Goal: Task Accomplishment & Management: Manage account settings

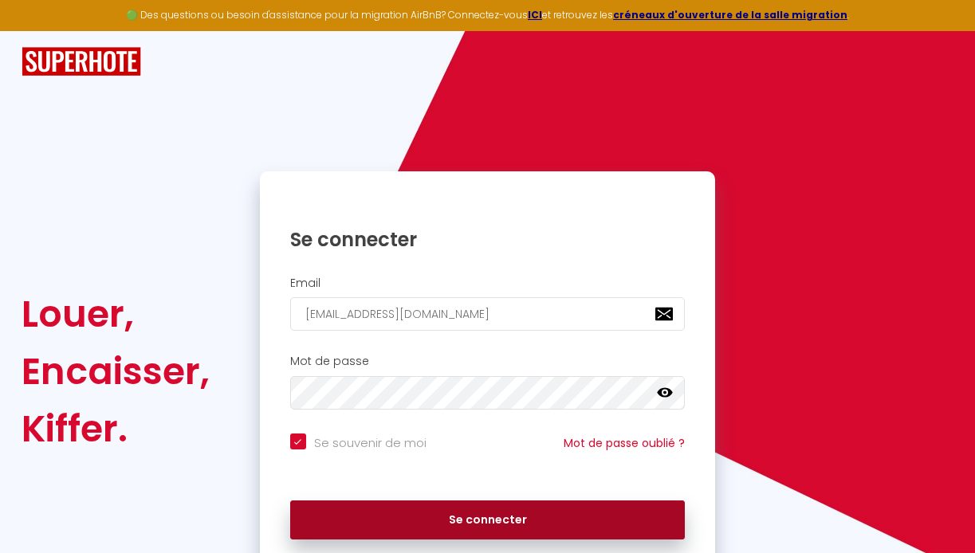
click at [525, 512] on button "Se connecter" at bounding box center [487, 520] width 395 height 40
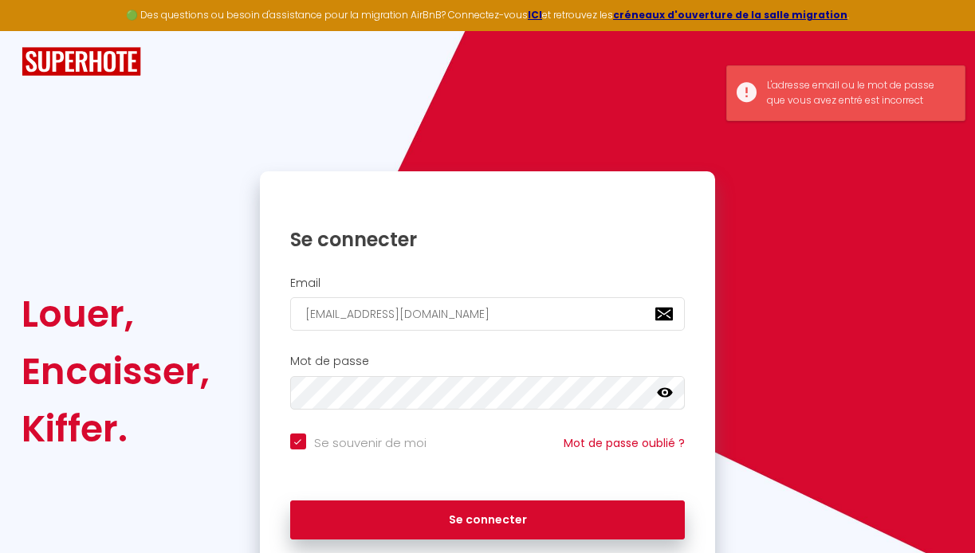
click at [666, 391] on icon at bounding box center [665, 393] width 16 height 16
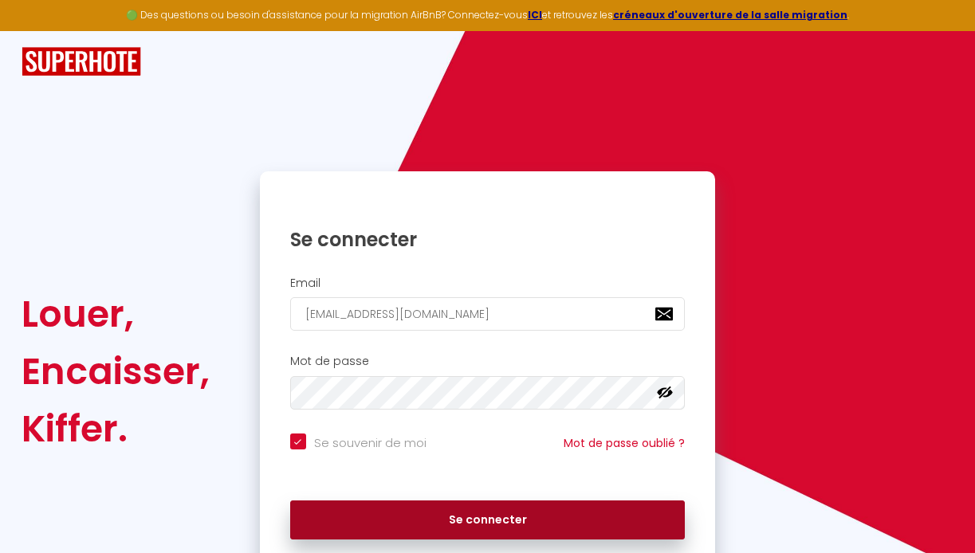
click at [394, 520] on button "Se connecter" at bounding box center [487, 520] width 395 height 40
checkbox input "true"
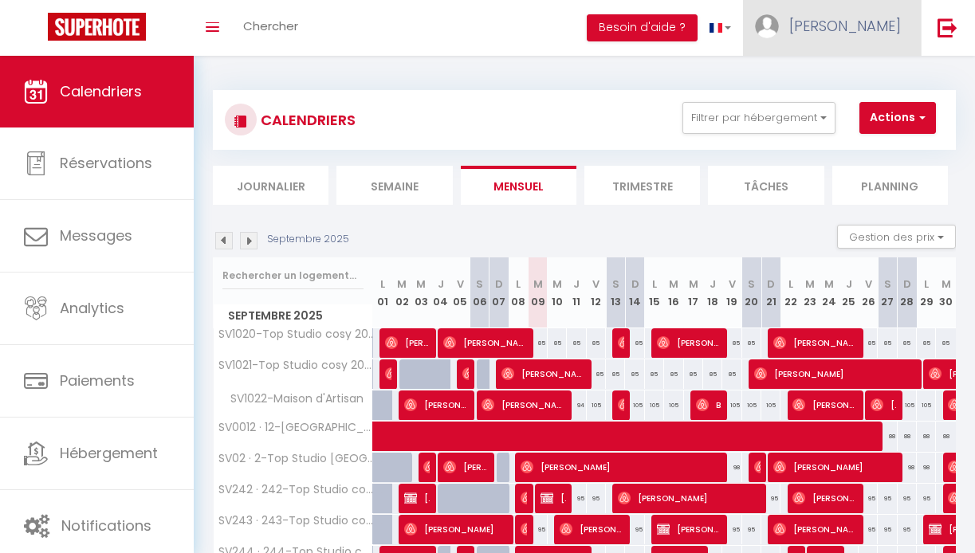
click at [884, 26] on span "[PERSON_NAME]" at bounding box center [845, 26] width 112 height 20
click at [876, 79] on link "Paramètres" at bounding box center [857, 79] width 118 height 27
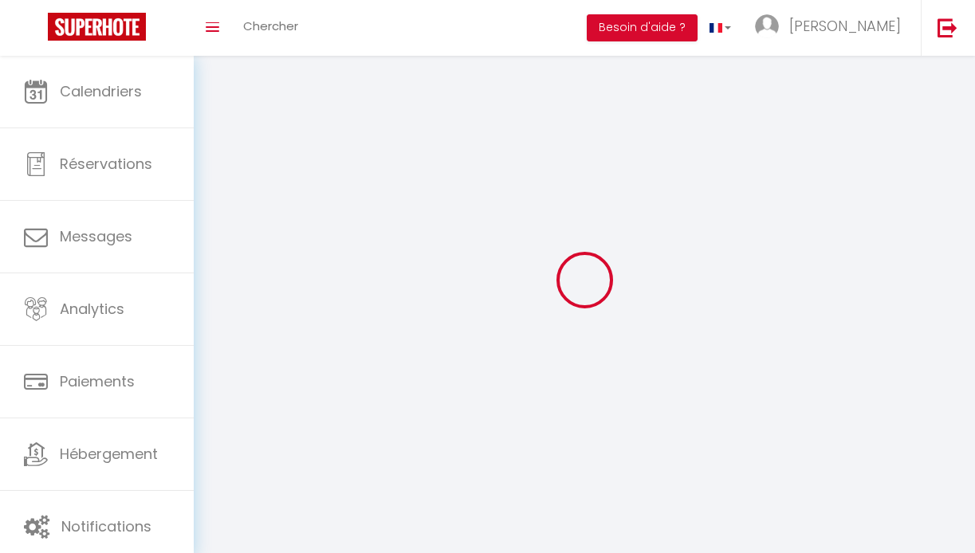
select select
type input "[PERSON_NAME]"
type input "0756827227"
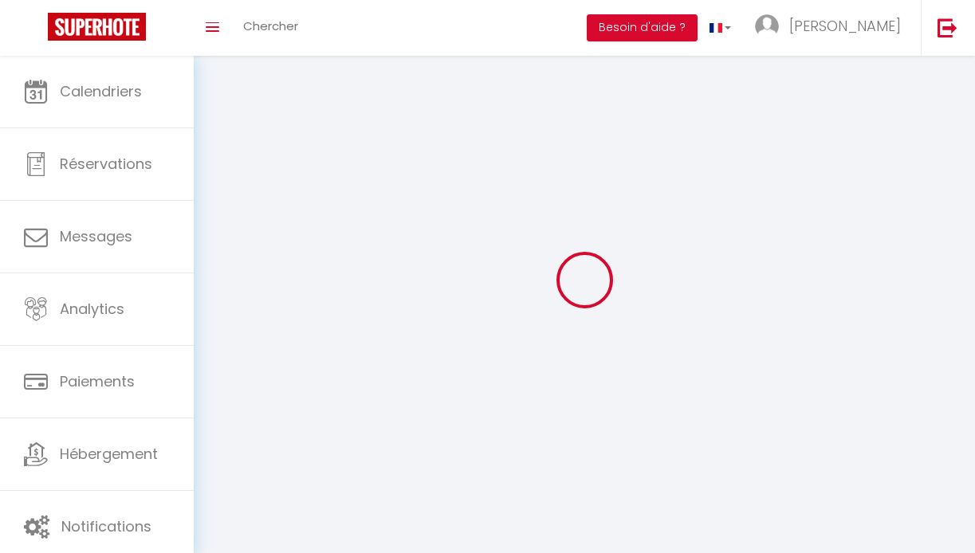
type input "[STREET_ADDRESS]"
type input "75001"
type input "[GEOGRAPHIC_DATA]"
type input "NVp5vCB3RLezgv69mJKfSBw96"
type input "nolHJx8xMqQrisiF9dblhTOFQ"
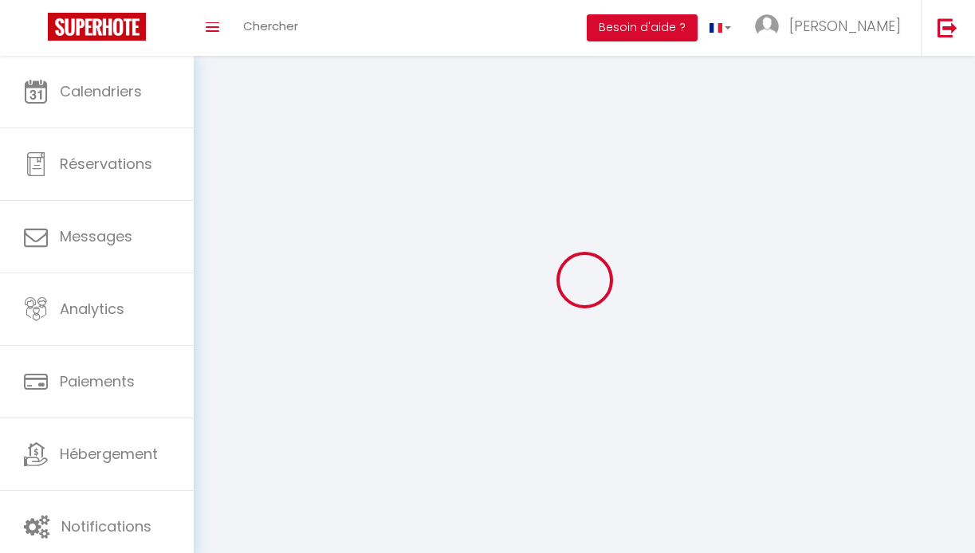
type input "[URL][DOMAIN_NAME]"
type input "NVp5vCB3RLezgv69mJKfSBw96"
type input "nolHJx8xMqQrisiF9dblhTOFQ"
type input "[URL][DOMAIN_NAME]"
select select "28"
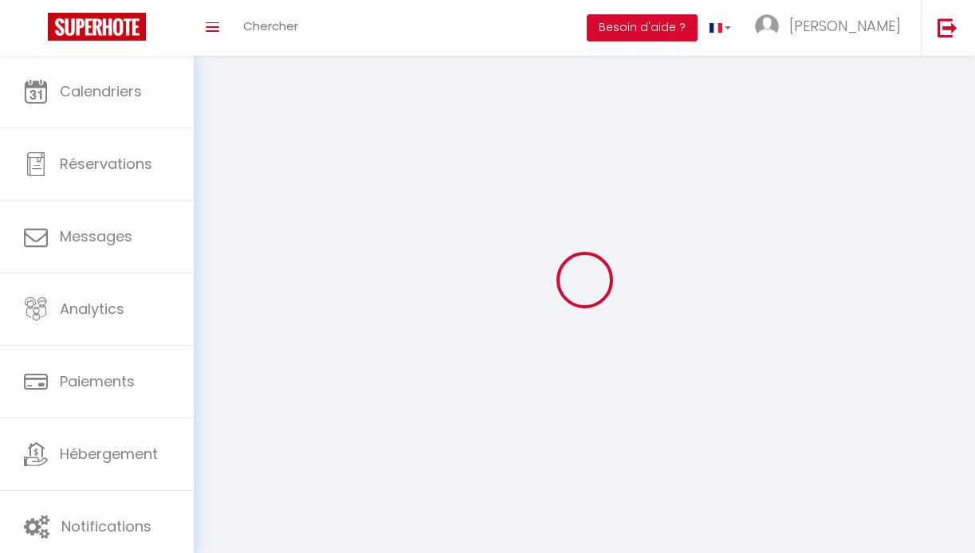
select select "fr"
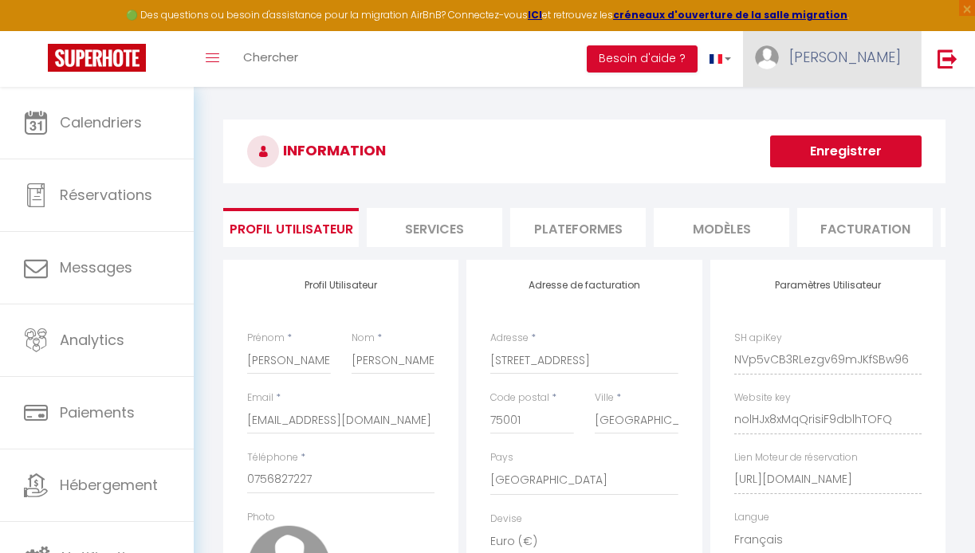
click at [869, 56] on span "[PERSON_NAME]" at bounding box center [845, 57] width 112 height 20
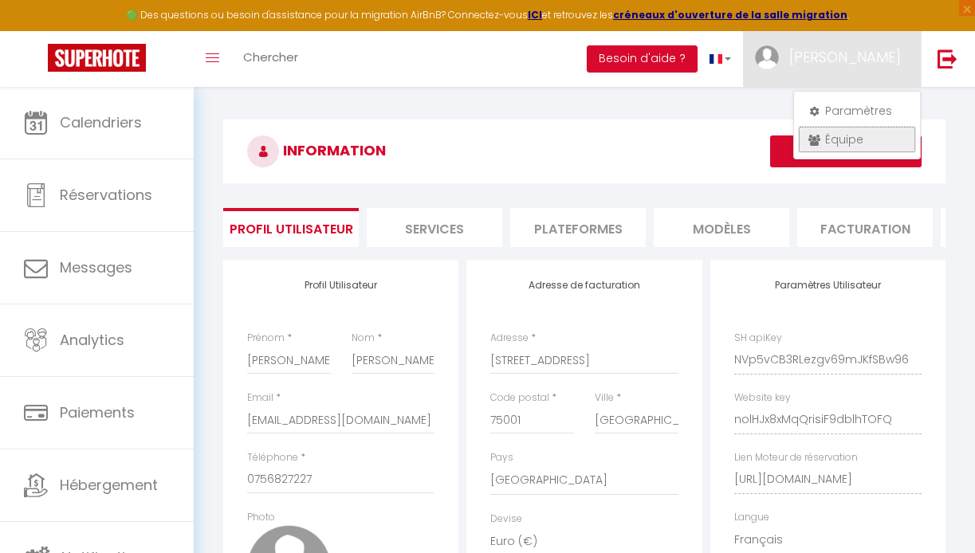
click at [855, 137] on link "Équipe" at bounding box center [857, 139] width 118 height 27
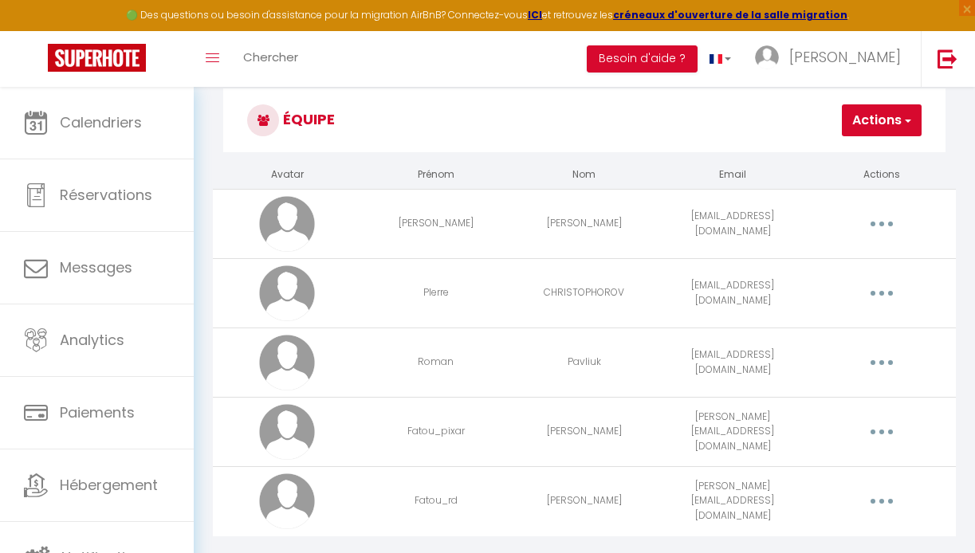
scroll to position [55, 0]
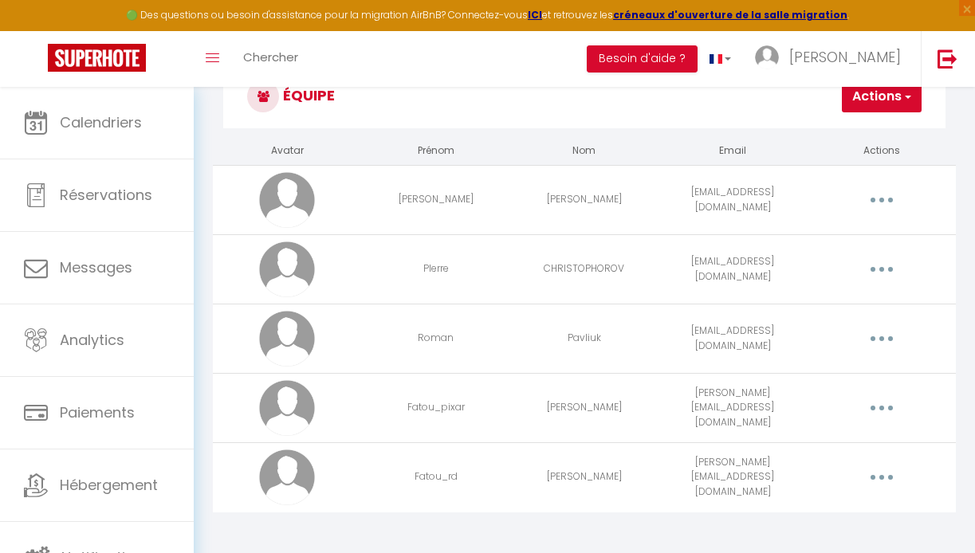
click at [873, 273] on button "button" at bounding box center [881, 269] width 42 height 30
click at [847, 308] on link "Editer" at bounding box center [838, 308] width 118 height 27
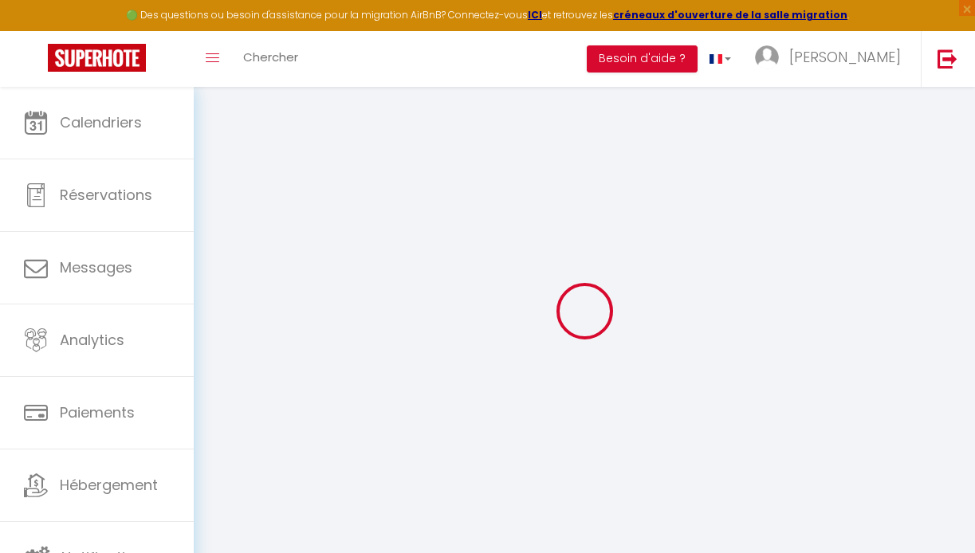
type input "PIerre"
type input "CHRISTOPHOROV"
type input "[EMAIL_ADDRESS][DOMAIN_NAME]"
type textarea "[URL][DOMAIN_NAME]"
checkbox input "true"
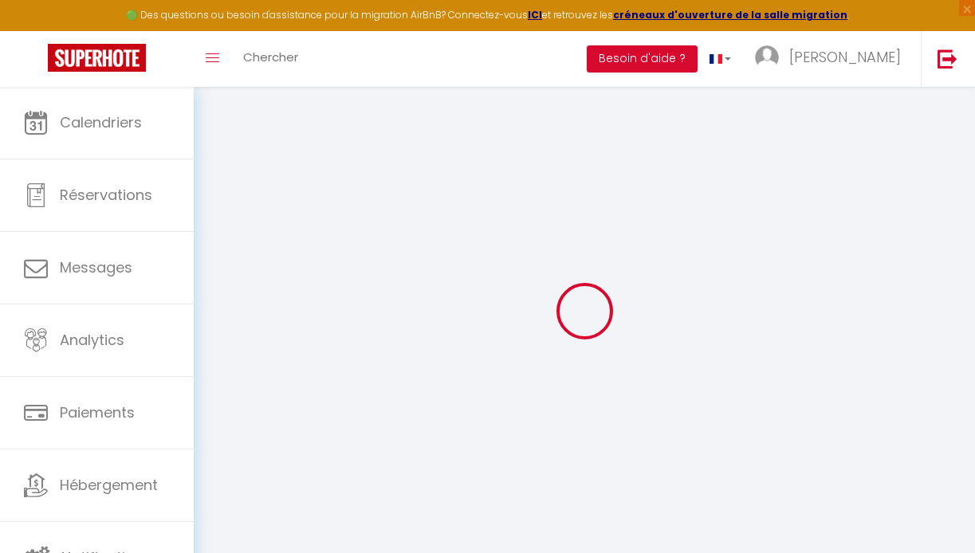
checkbox input "true"
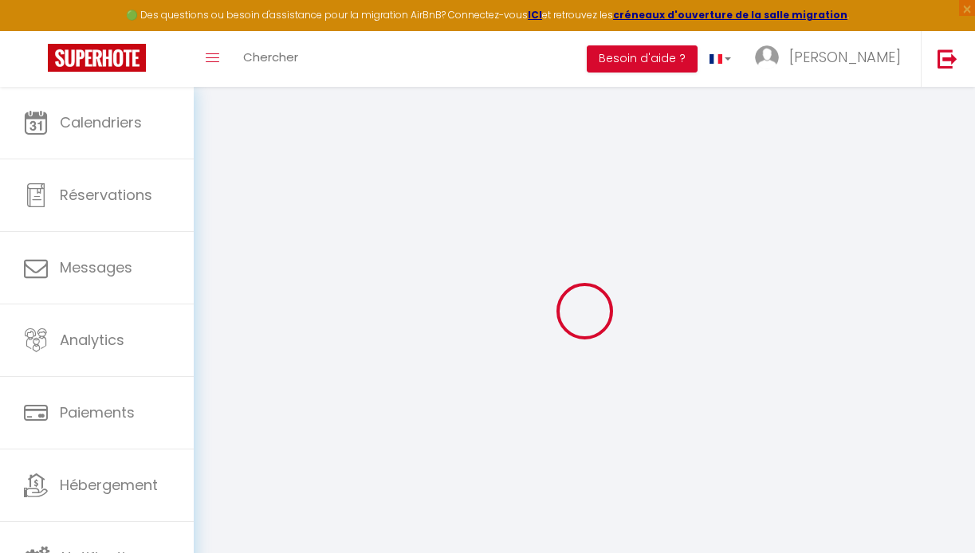
checkbox input "true"
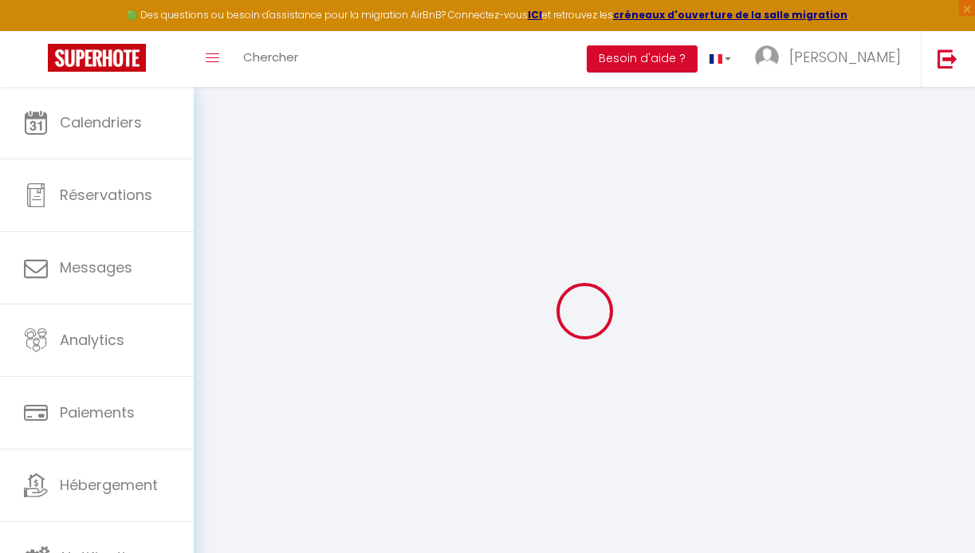
checkbox input "true"
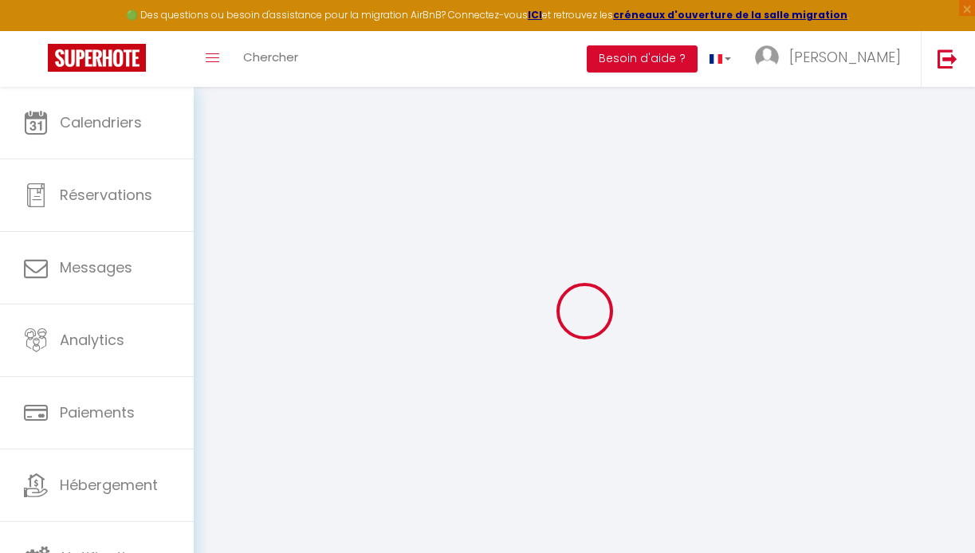
checkbox input "true"
select select
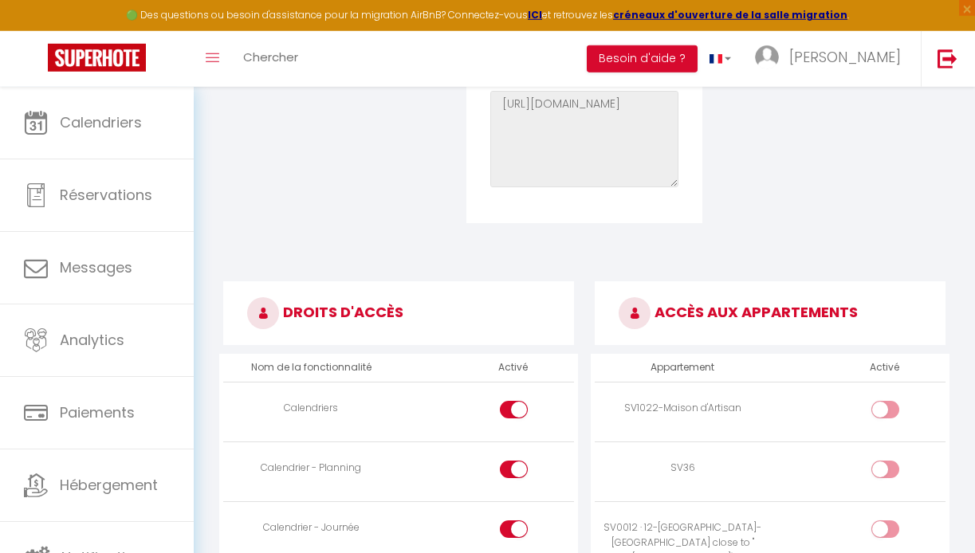
scroll to position [682, 0]
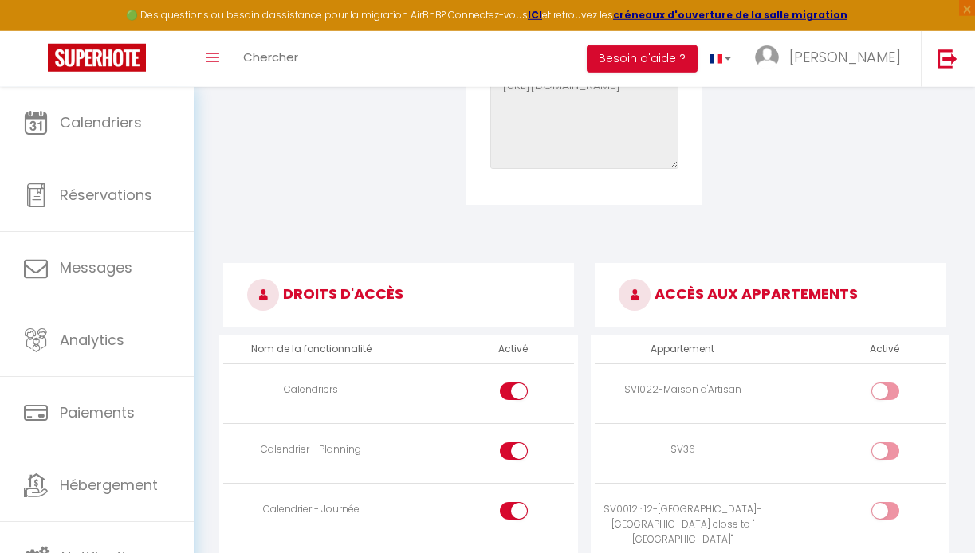
click at [886, 407] on div at bounding box center [885, 400] width 28 height 34
click at [883, 389] on div at bounding box center [885, 392] width 28 height 18
click at [885, 389] on input "checkbox" at bounding box center [899, 395] width 28 height 24
click at [883, 389] on div at bounding box center [885, 392] width 28 height 18
click at [885, 389] on input "checkbox" at bounding box center [899, 395] width 28 height 24
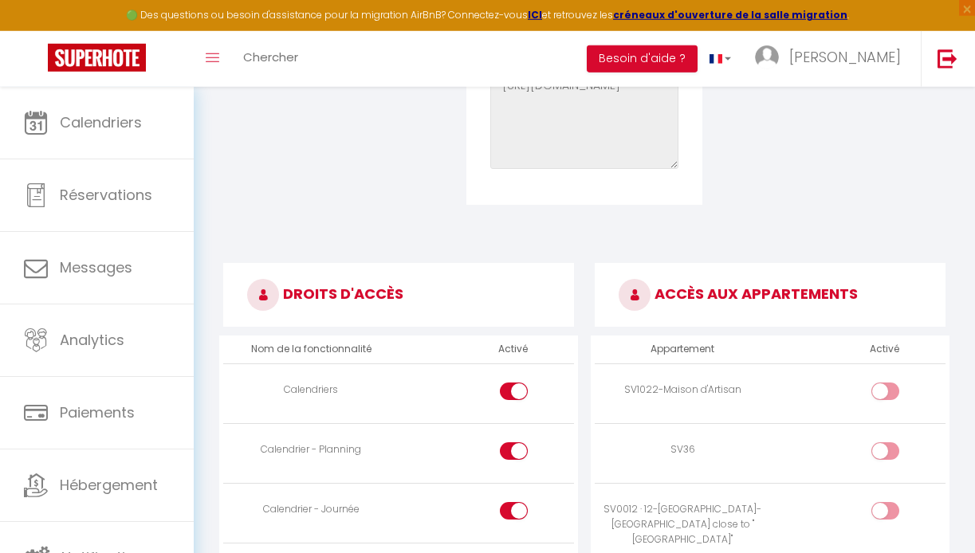
checkbox input "true"
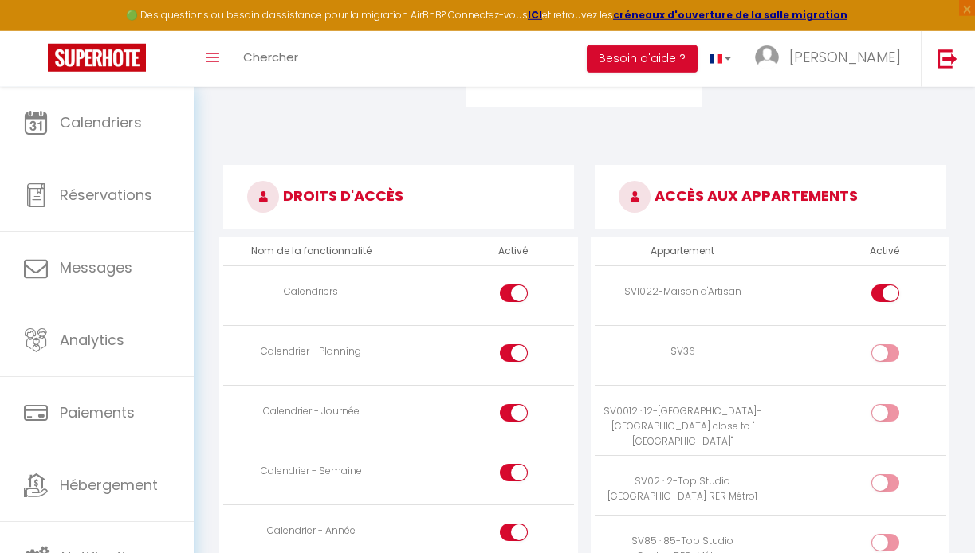
scroll to position [800, 0]
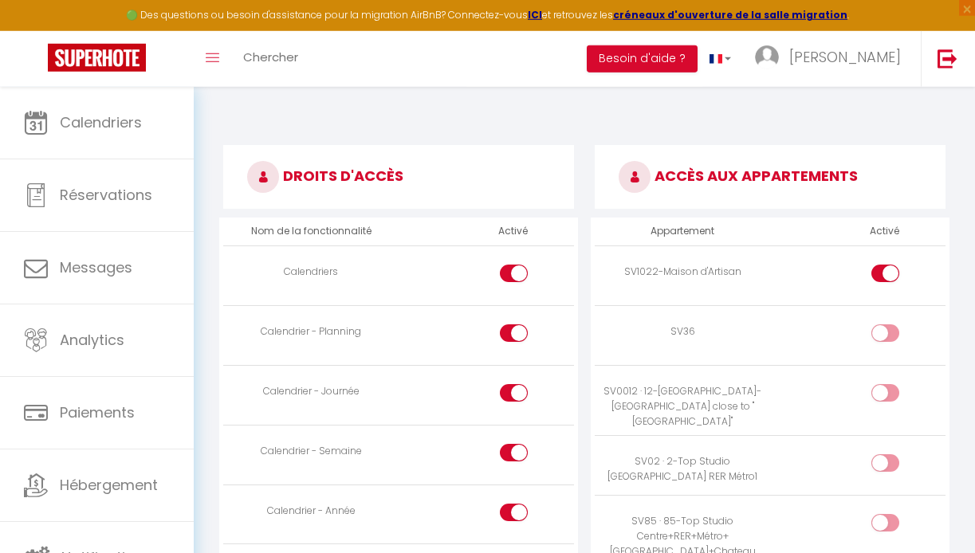
click at [895, 336] on input "checkbox" at bounding box center [899, 336] width 28 height 24
checkbox input "true"
click at [891, 394] on input "checkbox" at bounding box center [899, 396] width 28 height 24
checkbox input "true"
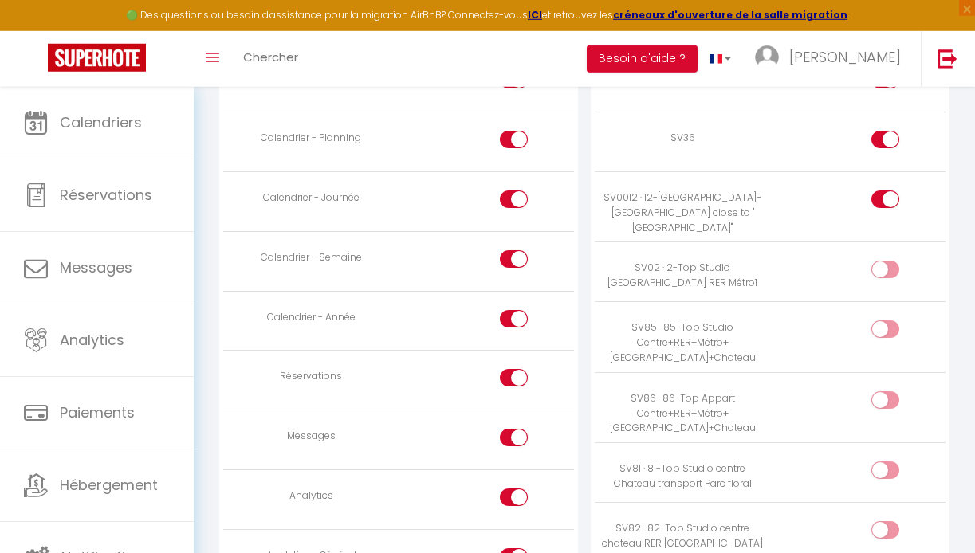
scroll to position [1040, 0]
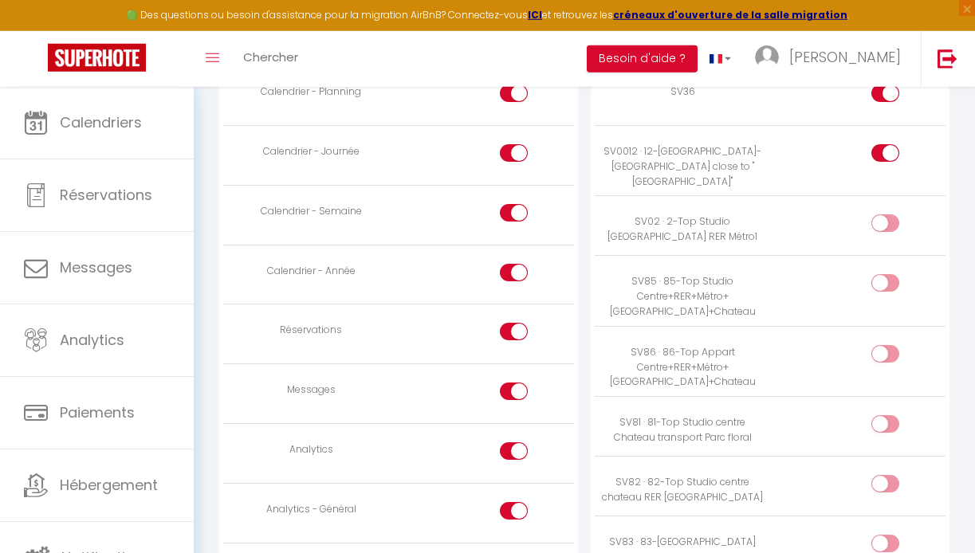
click at [890, 214] on input "checkbox" at bounding box center [899, 226] width 28 height 24
checkbox input "true"
click at [894, 274] on input "checkbox" at bounding box center [899, 286] width 28 height 24
checkbox input "true"
click at [892, 345] on input "checkbox" at bounding box center [899, 357] width 28 height 24
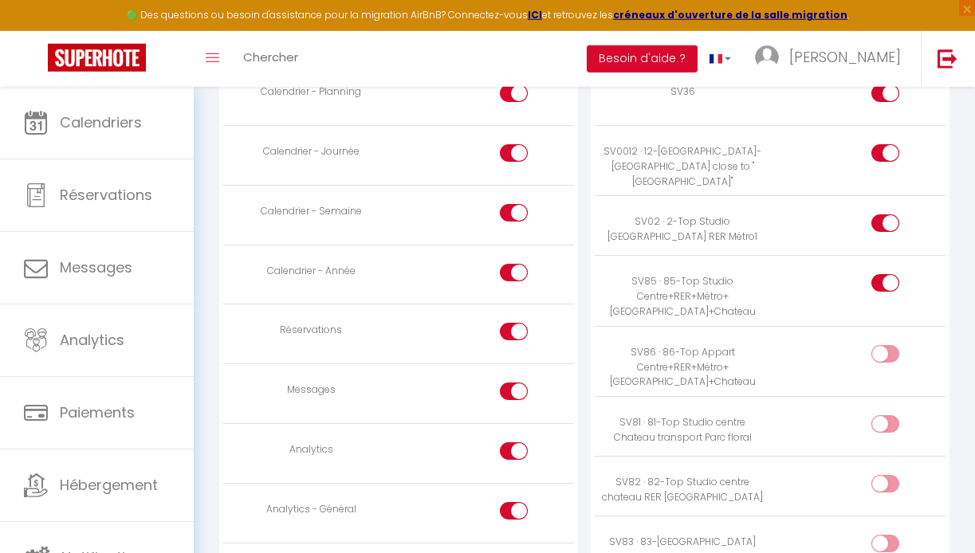
checkbox input "true"
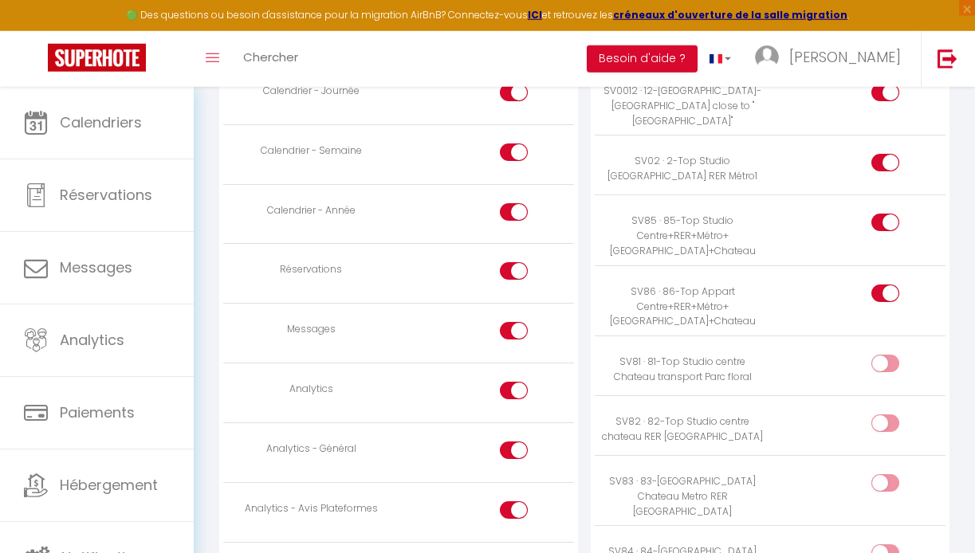
scroll to position [1108, 0]
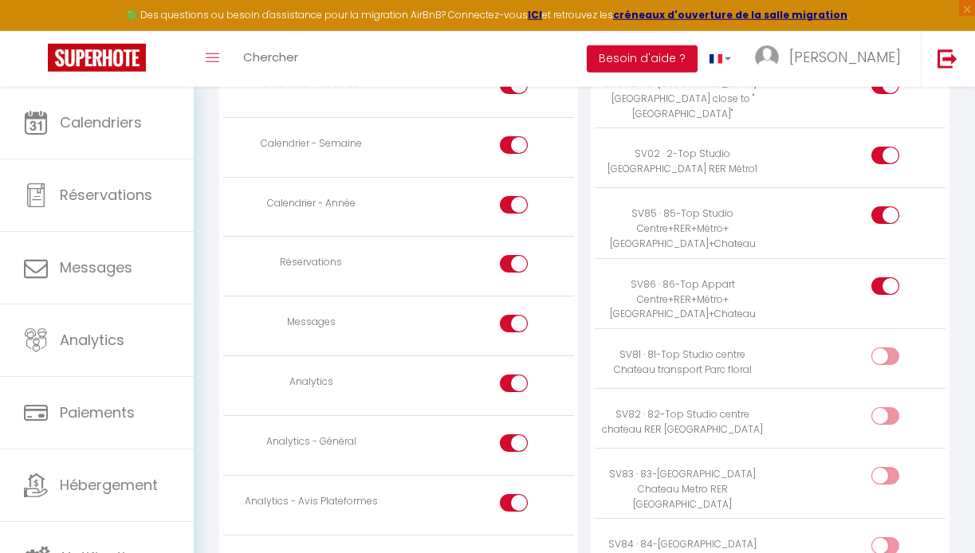
click at [889, 347] on input "checkbox" at bounding box center [899, 359] width 28 height 24
checkbox input "true"
click at [889, 407] on input "checkbox" at bounding box center [899, 419] width 28 height 24
checkbox input "true"
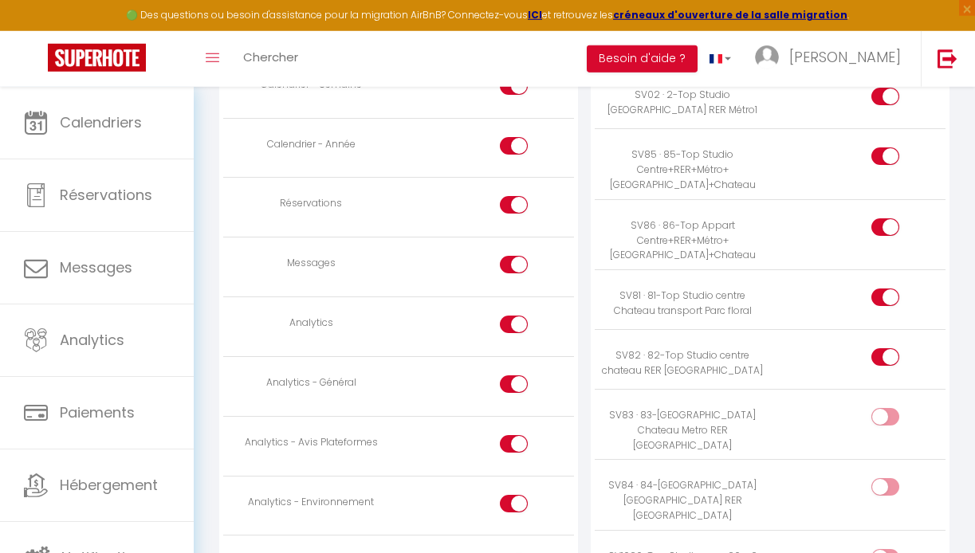
scroll to position [1199, 0]
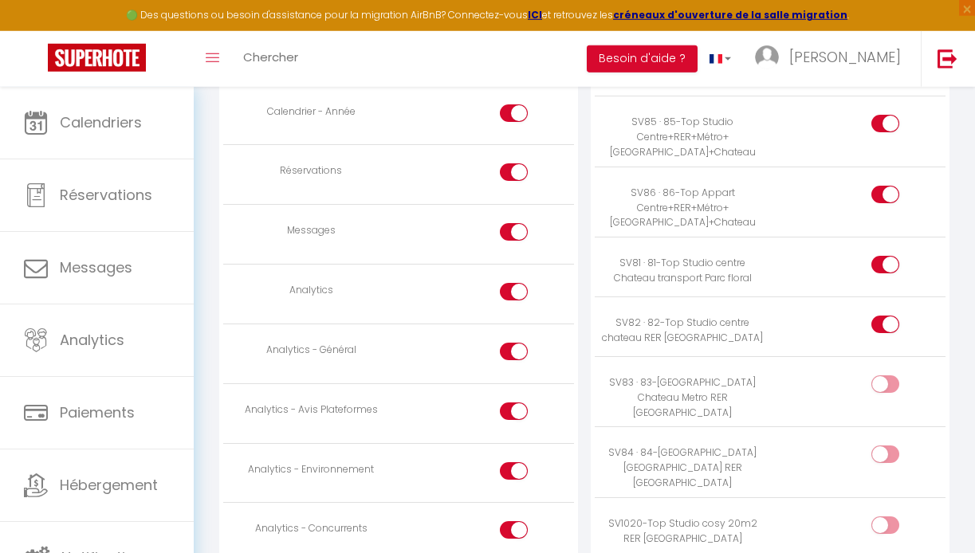
click at [886, 375] on input "checkbox" at bounding box center [899, 387] width 28 height 24
checkbox input "true"
click at [895, 445] on input "checkbox" at bounding box center [899, 457] width 28 height 24
checkbox input "true"
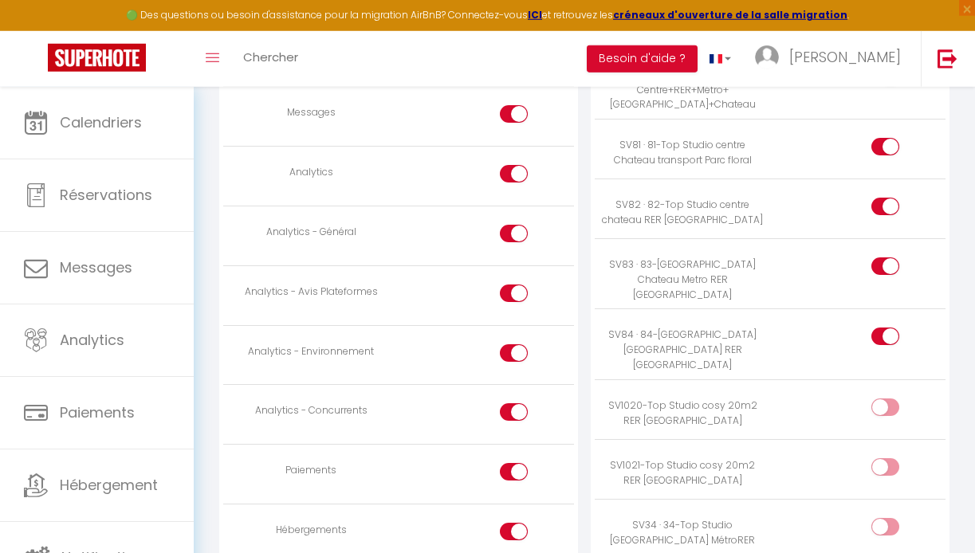
scroll to position [1335, 0]
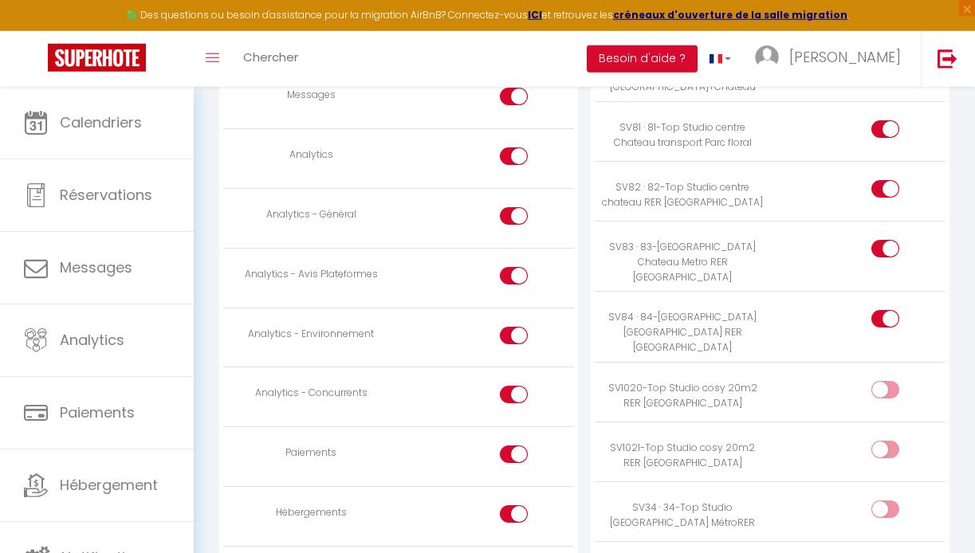
click at [895, 381] on input "checkbox" at bounding box center [899, 393] width 28 height 24
checkbox input "true"
click at [893, 441] on input "checkbox" at bounding box center [899, 453] width 28 height 24
checkbox input "true"
click at [893, 500] on input "checkbox" at bounding box center [899, 512] width 28 height 24
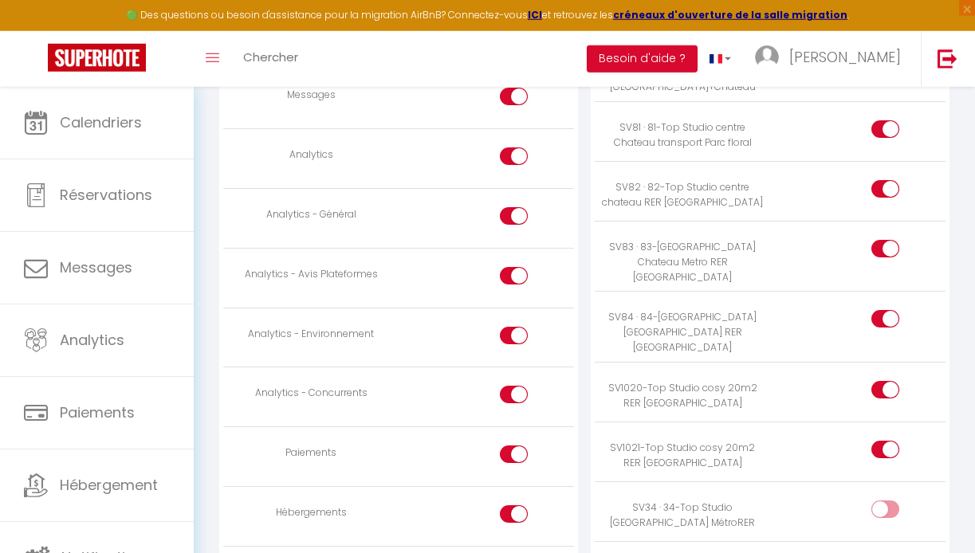
checkbox input "true"
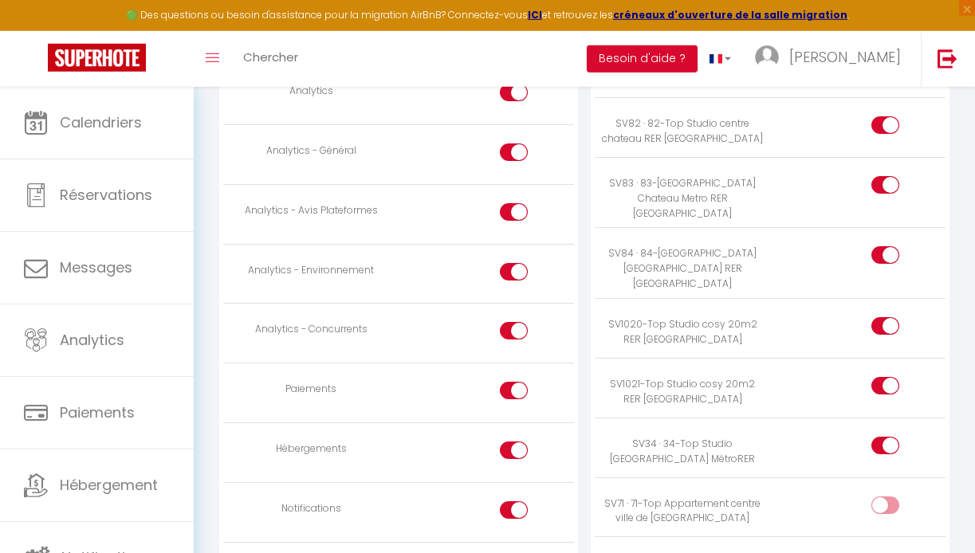
scroll to position [1435, 0]
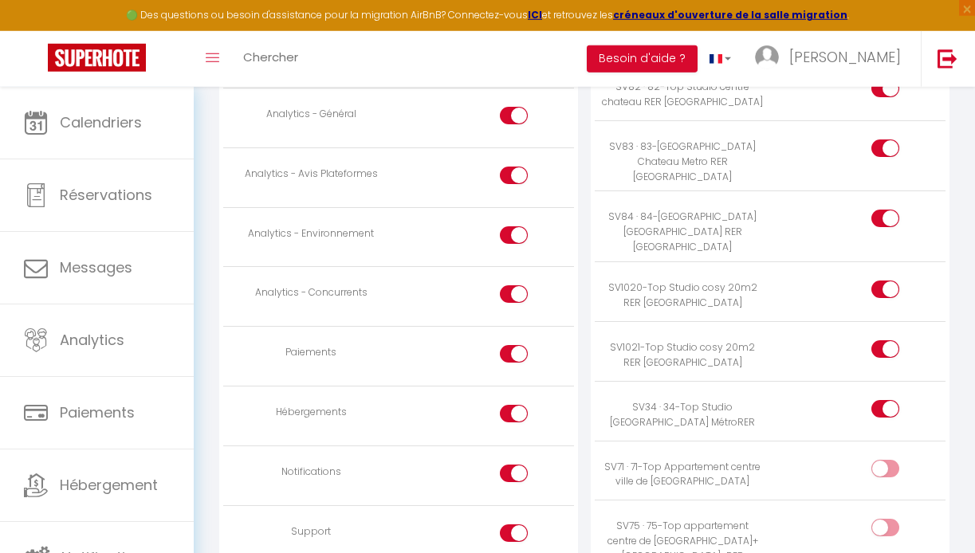
click at [889, 460] on input "checkbox" at bounding box center [899, 472] width 28 height 24
checkbox input "true"
click at [889, 519] on input "checkbox" at bounding box center [899, 531] width 28 height 24
checkbox input "true"
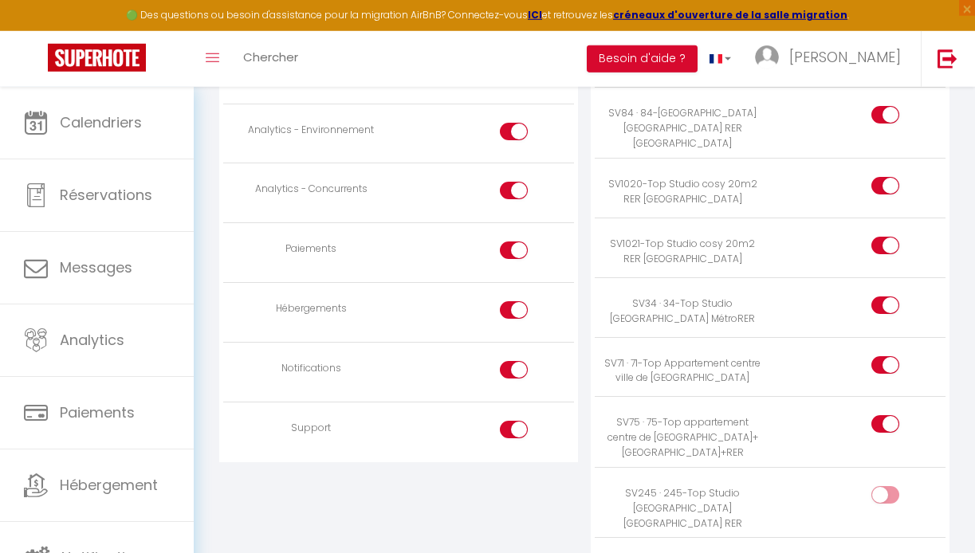
scroll to position [1601, 0]
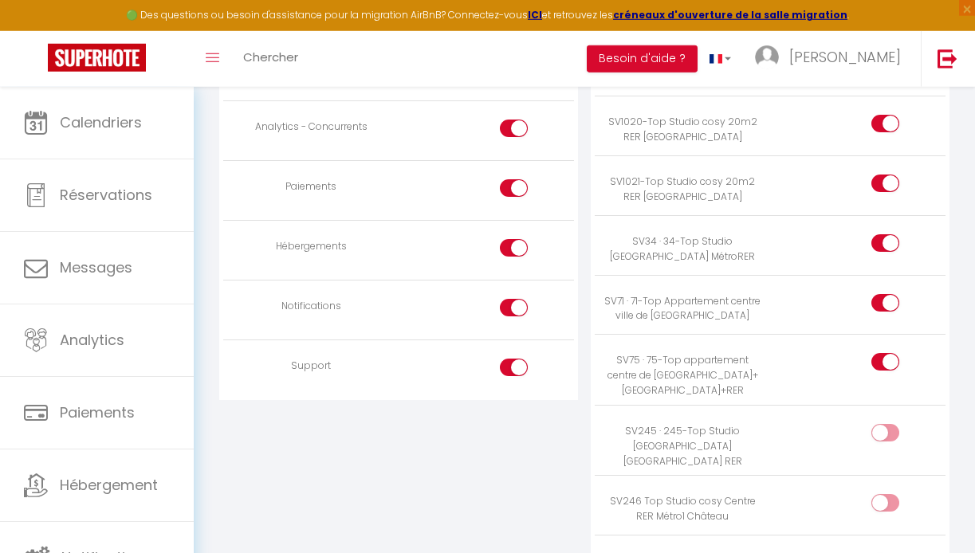
click at [889, 424] on input "checkbox" at bounding box center [899, 436] width 28 height 24
checkbox input "true"
click at [888, 494] on input "checkbox" at bounding box center [899, 506] width 28 height 24
checkbox input "true"
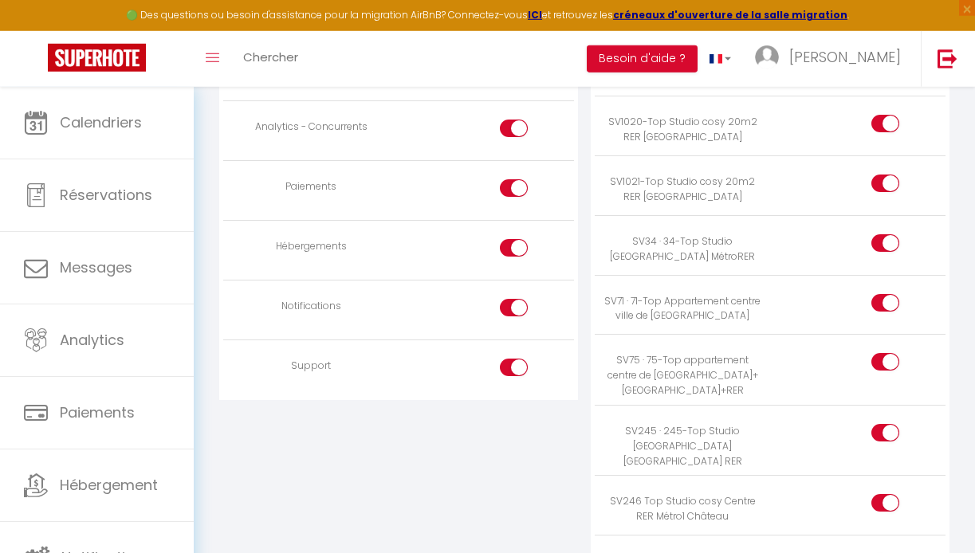
checkbox input "true"
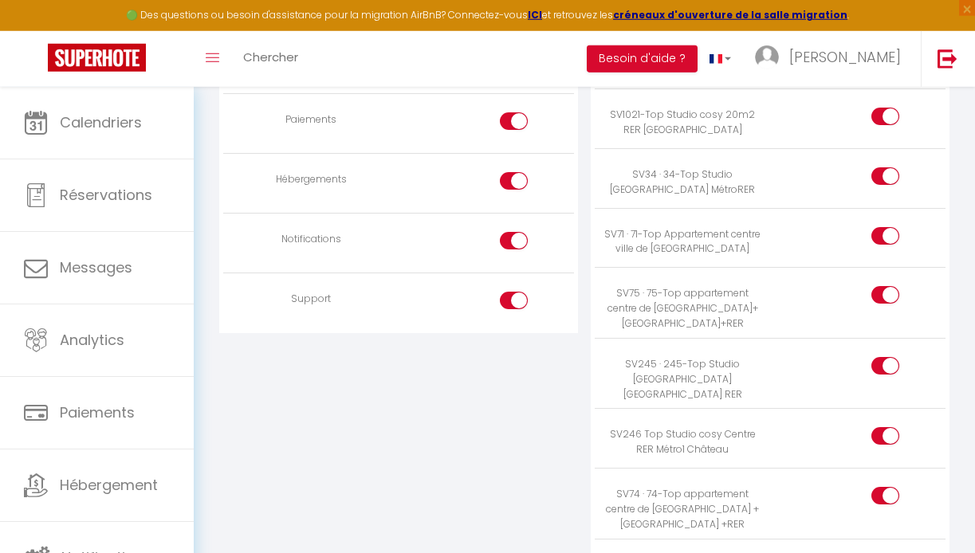
scroll to position [1885, 0]
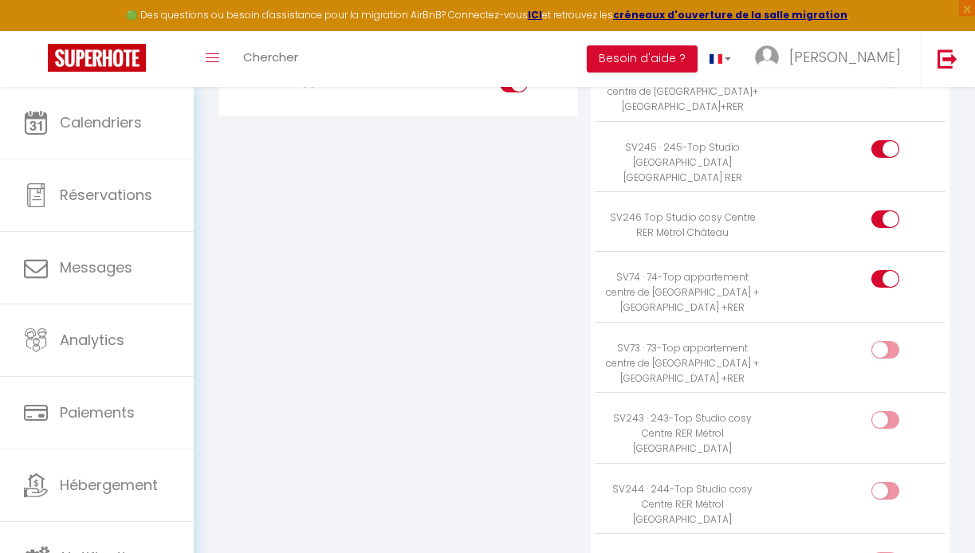
click at [885, 341] on input "checkbox" at bounding box center [899, 353] width 28 height 24
checkbox input "true"
click at [893, 411] on input "checkbox" at bounding box center [899, 423] width 28 height 24
checkbox input "true"
click at [889, 482] on input "checkbox" at bounding box center [899, 494] width 28 height 24
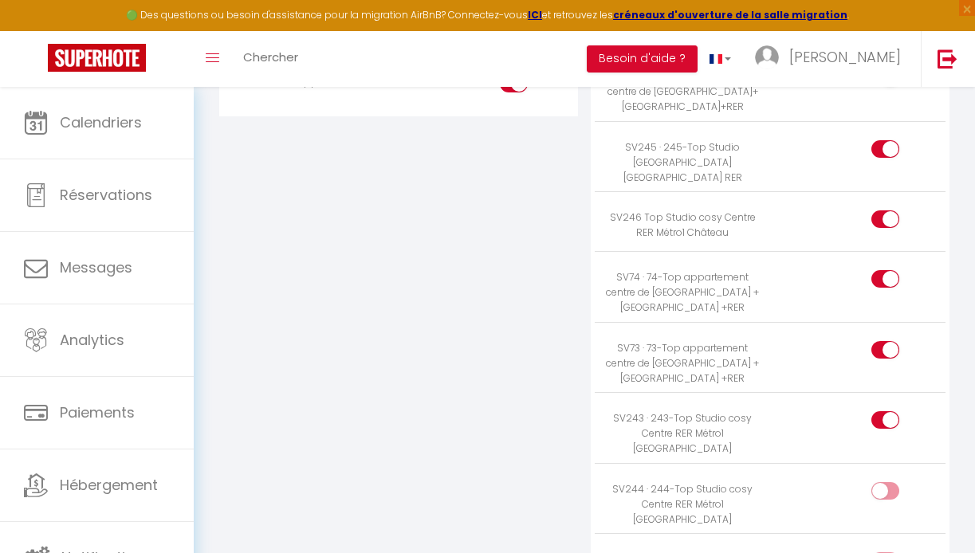
checkbox input "true"
click at [889, 552] on input "checkbox" at bounding box center [899, 564] width 28 height 24
checkbox input "true"
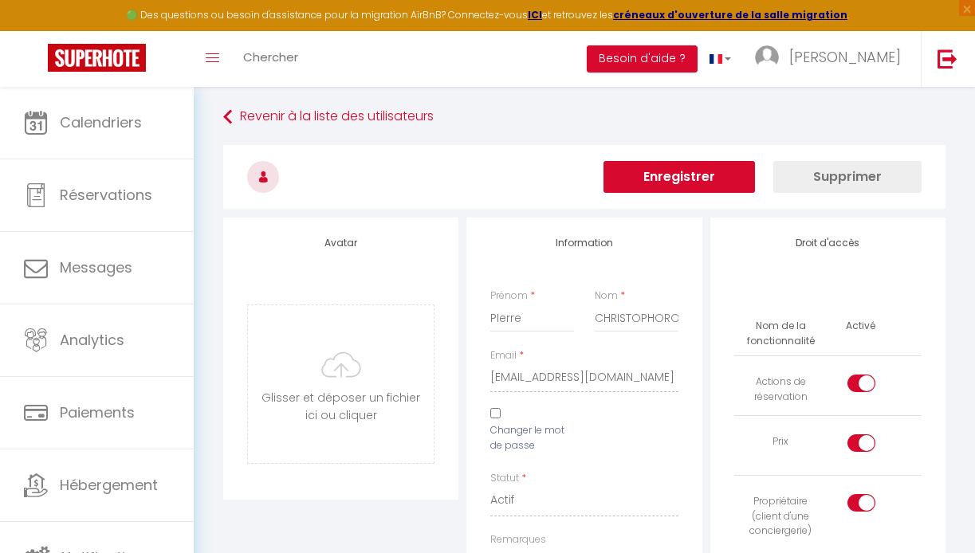
scroll to position [0, 0]
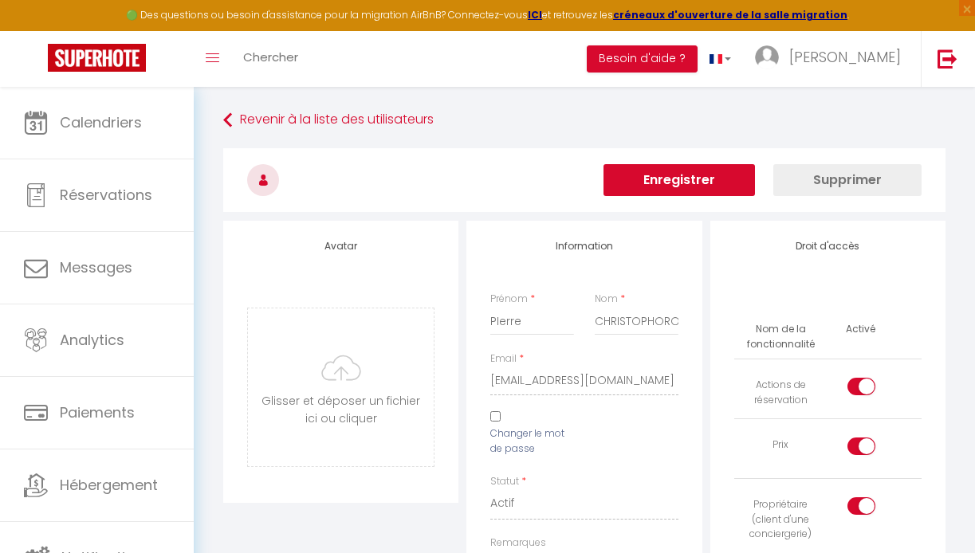
click at [685, 177] on button "Enregistrer" at bounding box center [678, 180] width 151 height 32
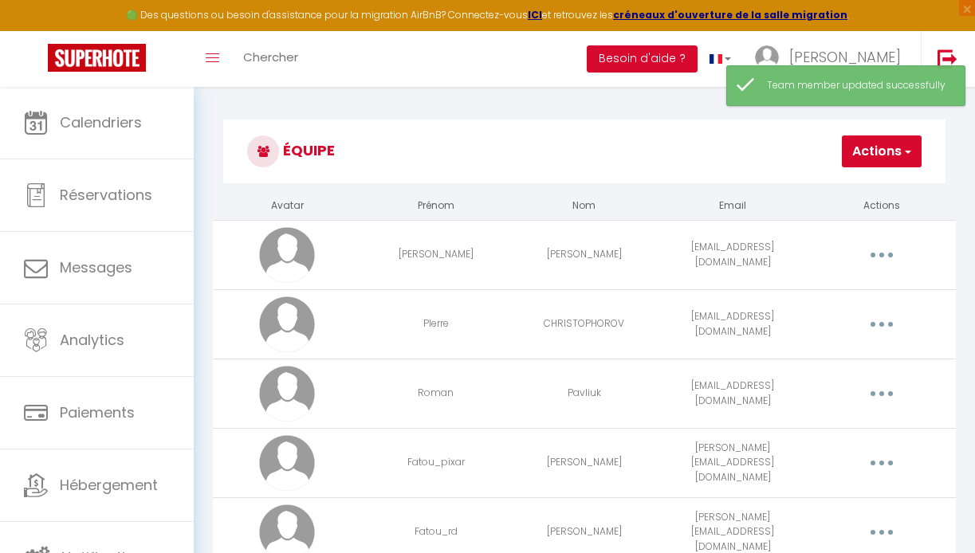
click at [886, 320] on button "button" at bounding box center [881, 324] width 42 height 30
click at [803, 363] on link "Editer" at bounding box center [838, 363] width 118 height 27
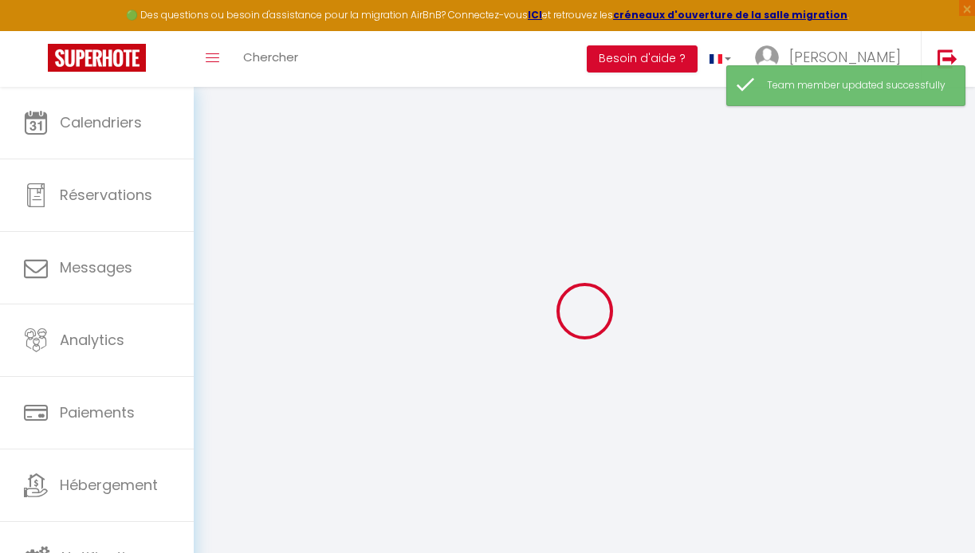
type input "PIerre"
type input "CHRISTOPHOROV"
type input "[EMAIL_ADDRESS][DOMAIN_NAME]"
type textarea "[URL][DOMAIN_NAME]"
checkbox input "true"
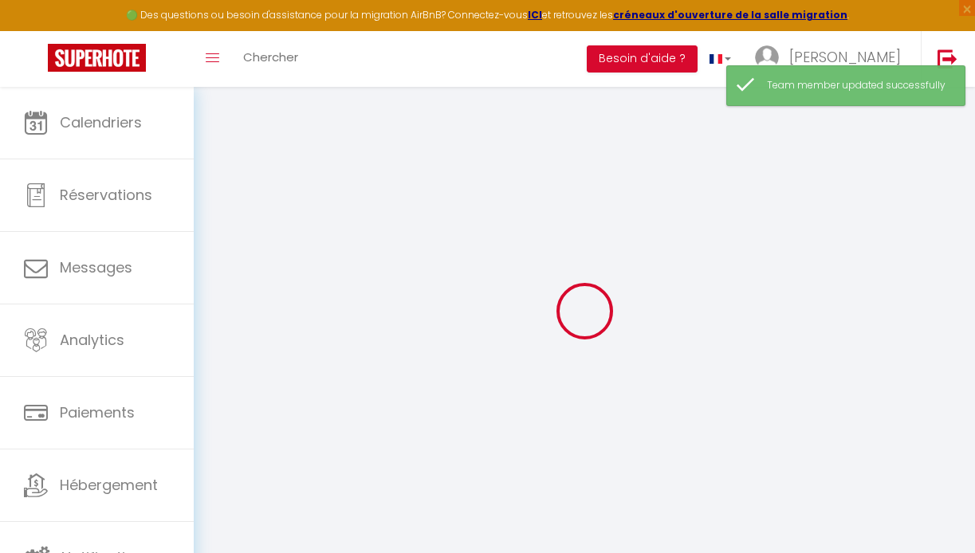
checkbox input "true"
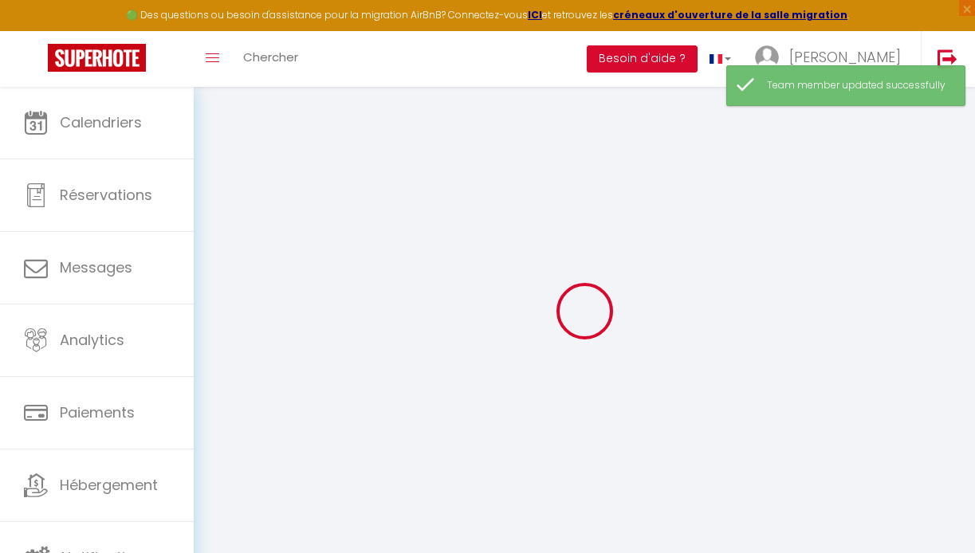
checkbox input "true"
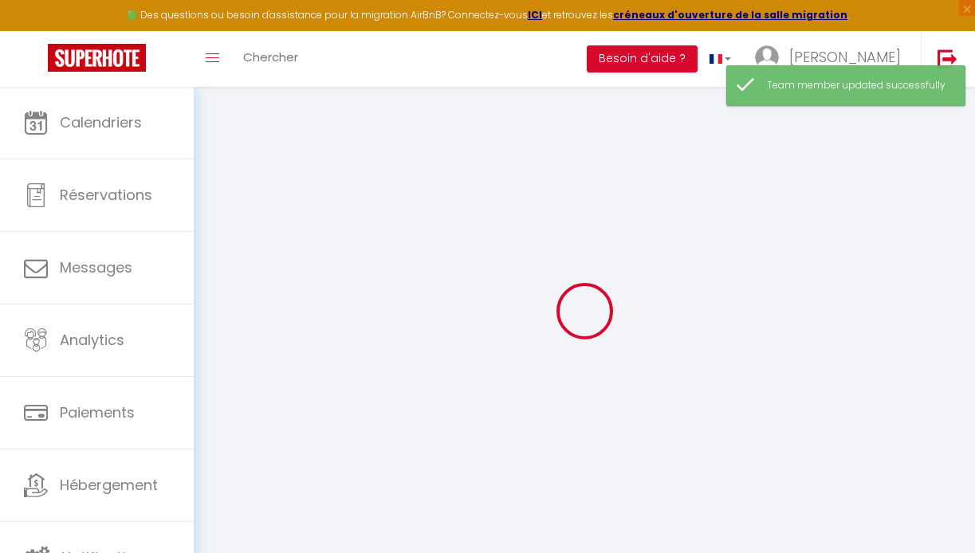
checkbox input "true"
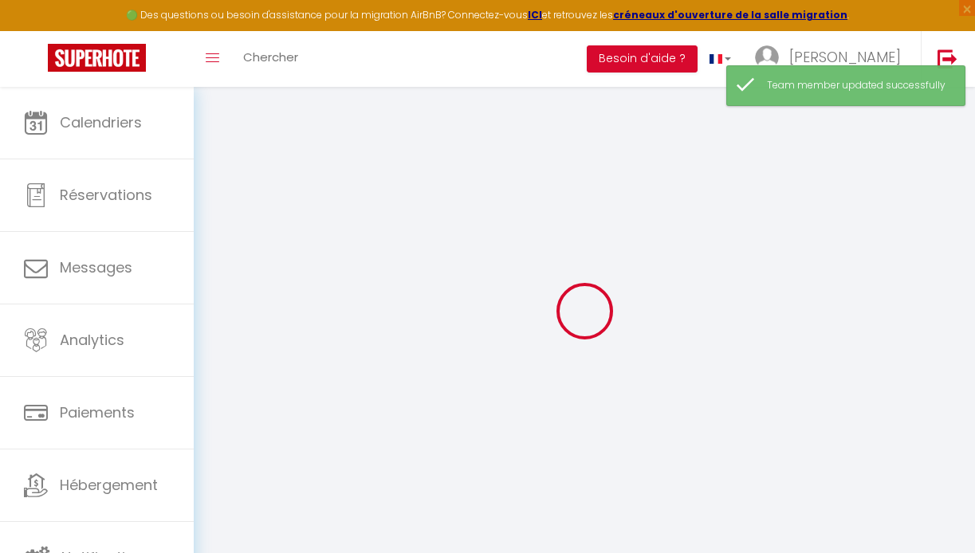
checkbox input "true"
select select
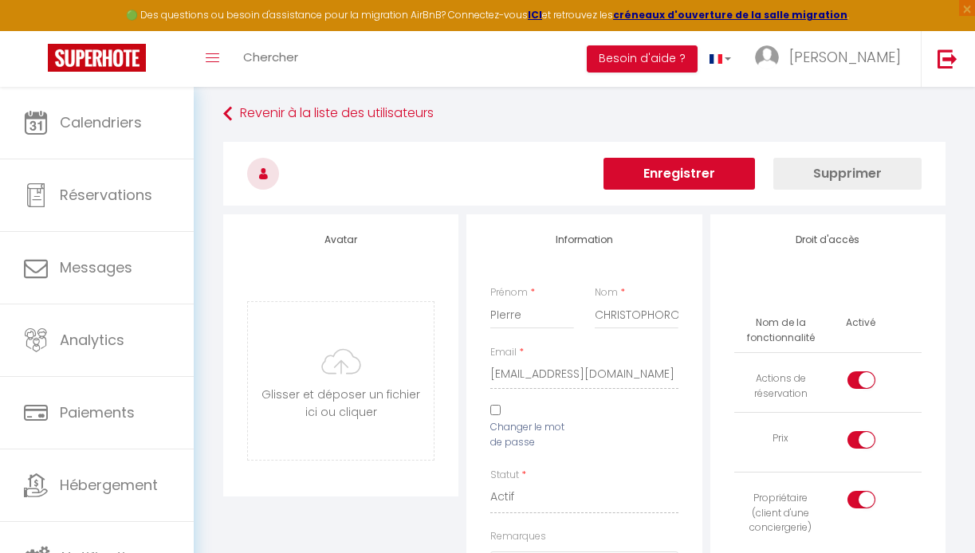
scroll to position [9, 0]
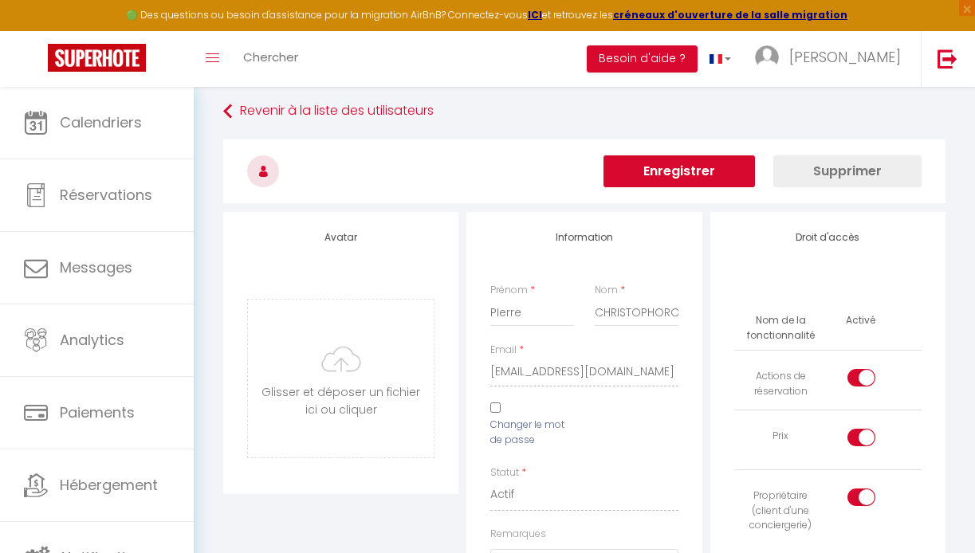
click at [734, 174] on button "Enregistrer" at bounding box center [678, 171] width 151 height 32
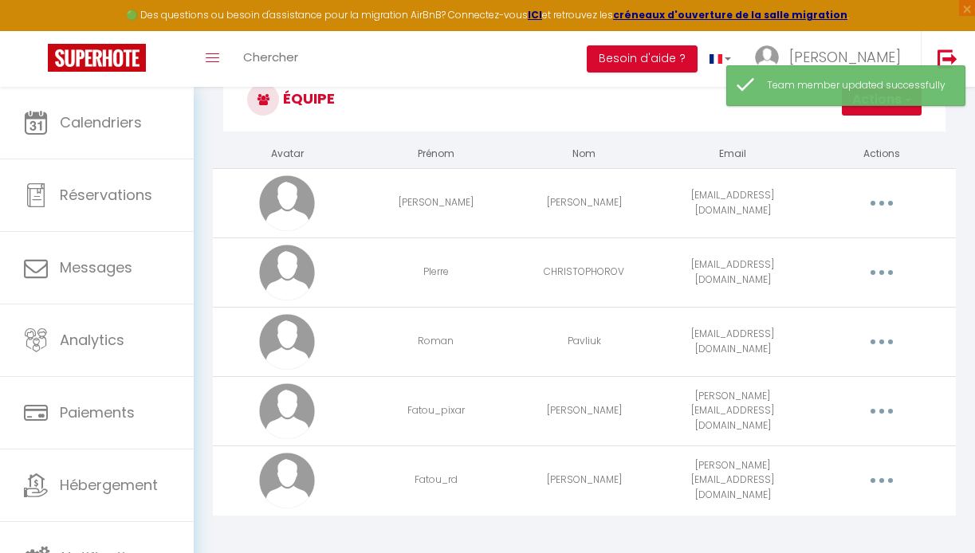
scroll to position [53, 0]
click at [886, 273] on button "button" at bounding box center [881, 272] width 42 height 30
click at [840, 306] on link "Editer" at bounding box center [838, 310] width 118 height 27
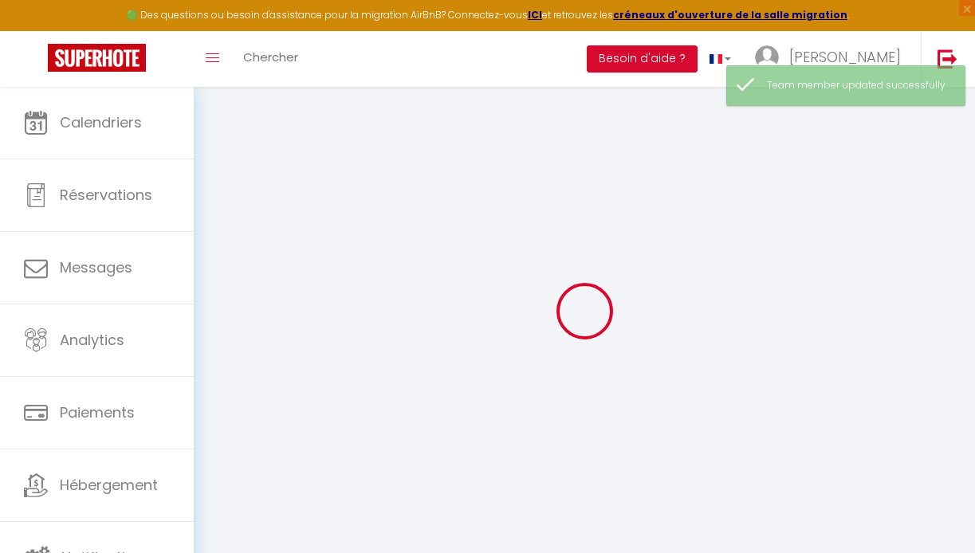
type input "PIerre"
type input "CHRISTOPHOROV"
type input "[EMAIL_ADDRESS][DOMAIN_NAME]"
type textarea "[URL][DOMAIN_NAME]"
checkbox input "true"
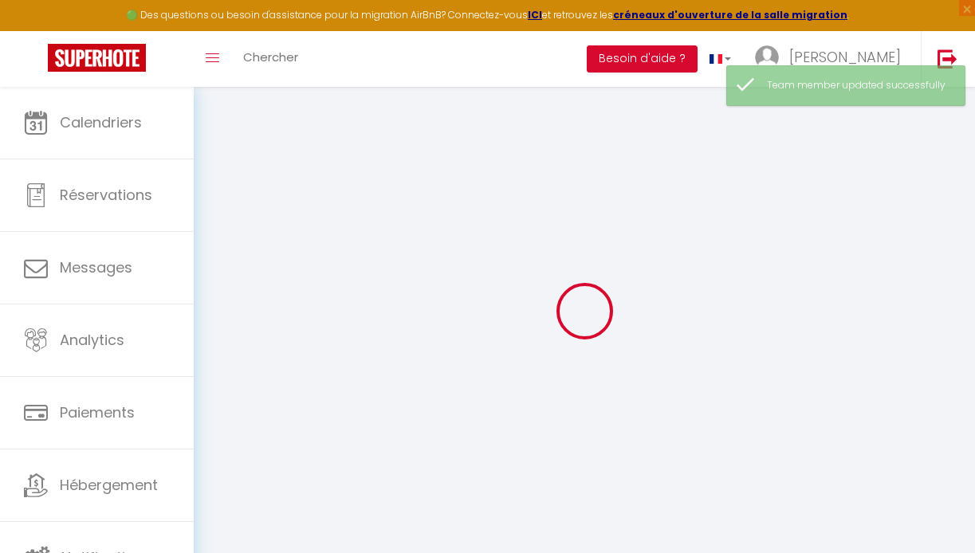
checkbox input "true"
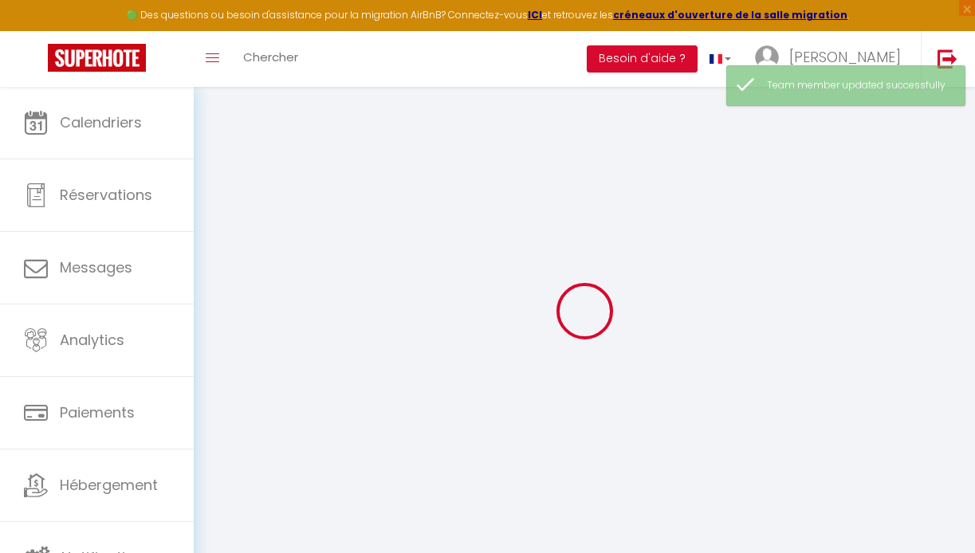
checkbox input "true"
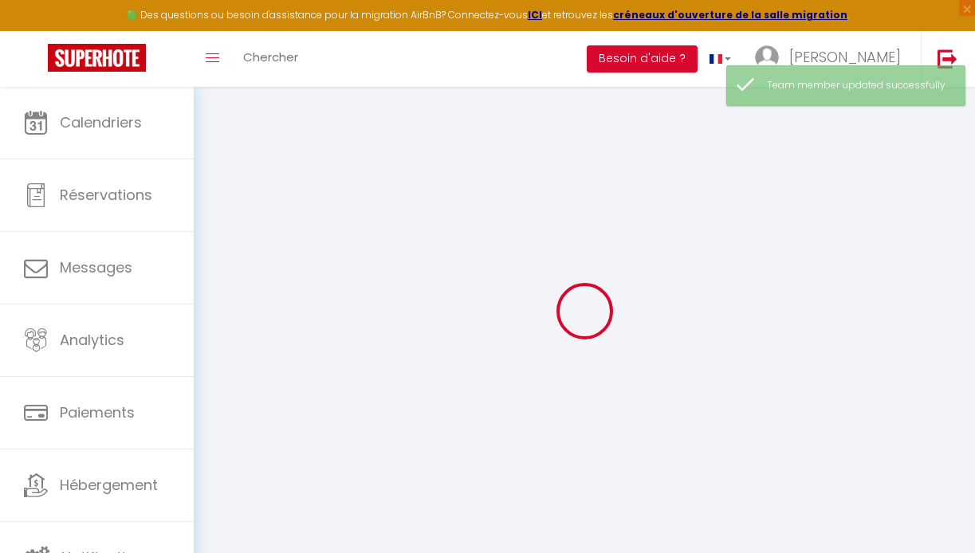
checkbox input "true"
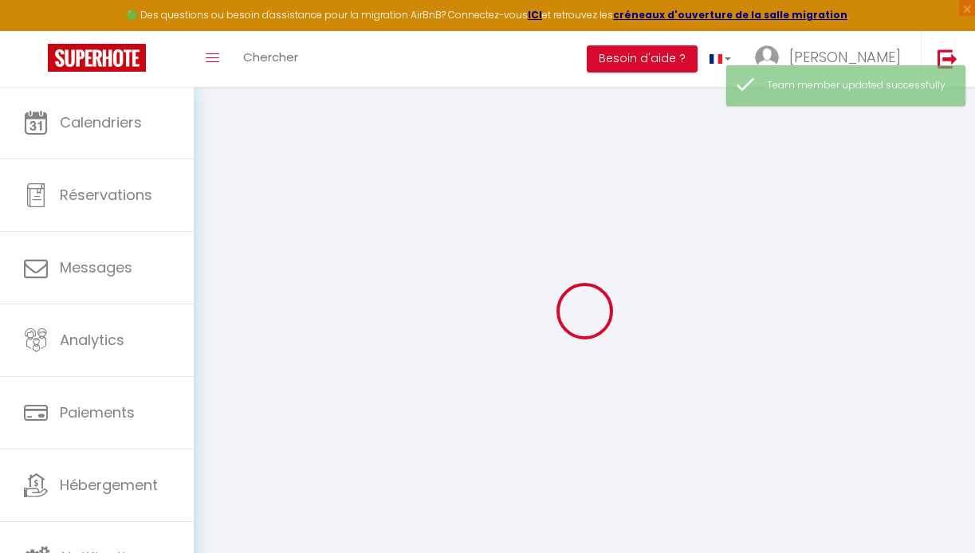
checkbox input "true"
select select
